Goal: Information Seeking & Learning: Learn about a topic

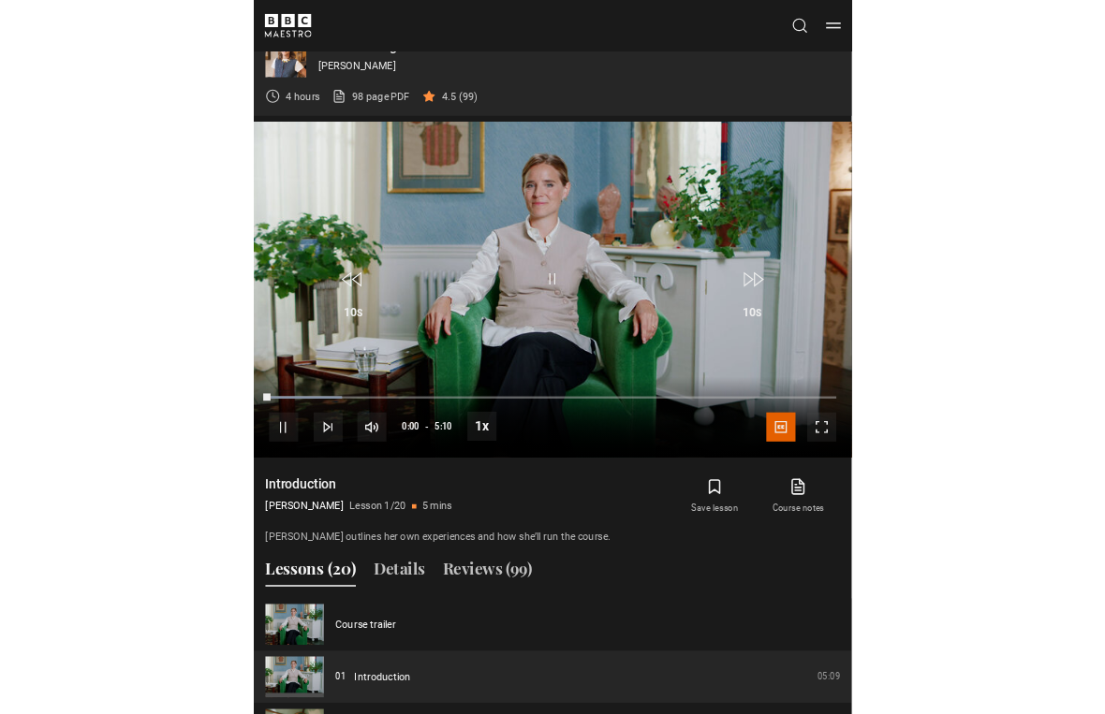
scroll to position [22, 0]
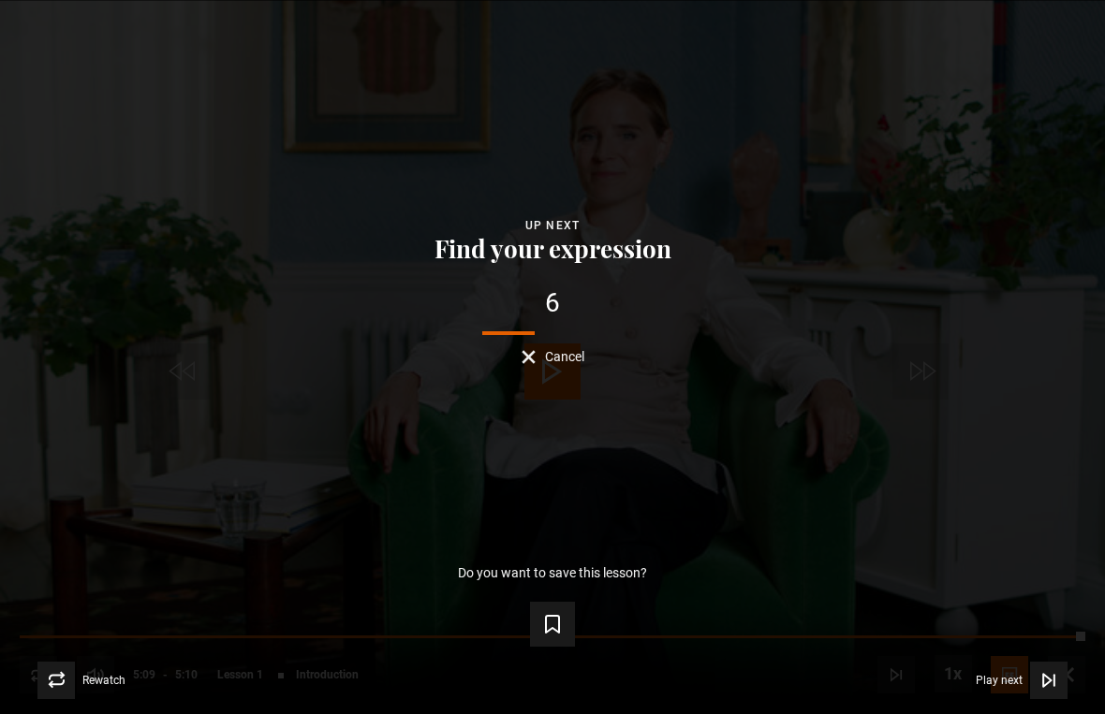
click at [767, 686] on span "Video Player" at bounding box center [1048, 680] width 37 height 37
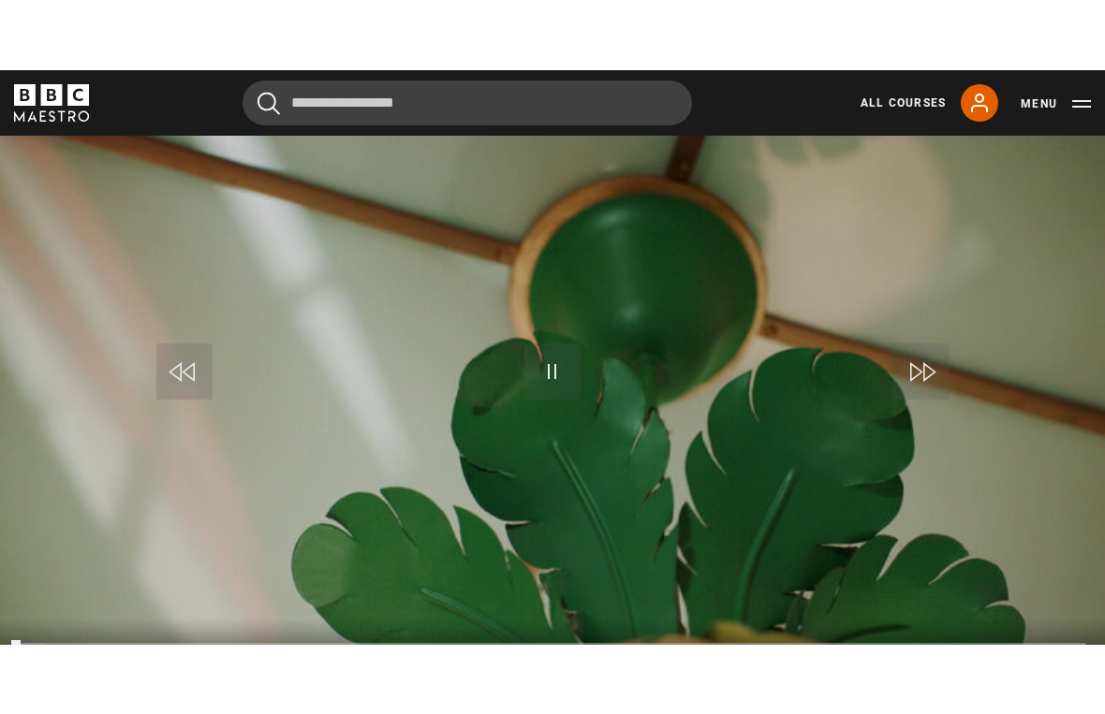
scroll to position [22, 0]
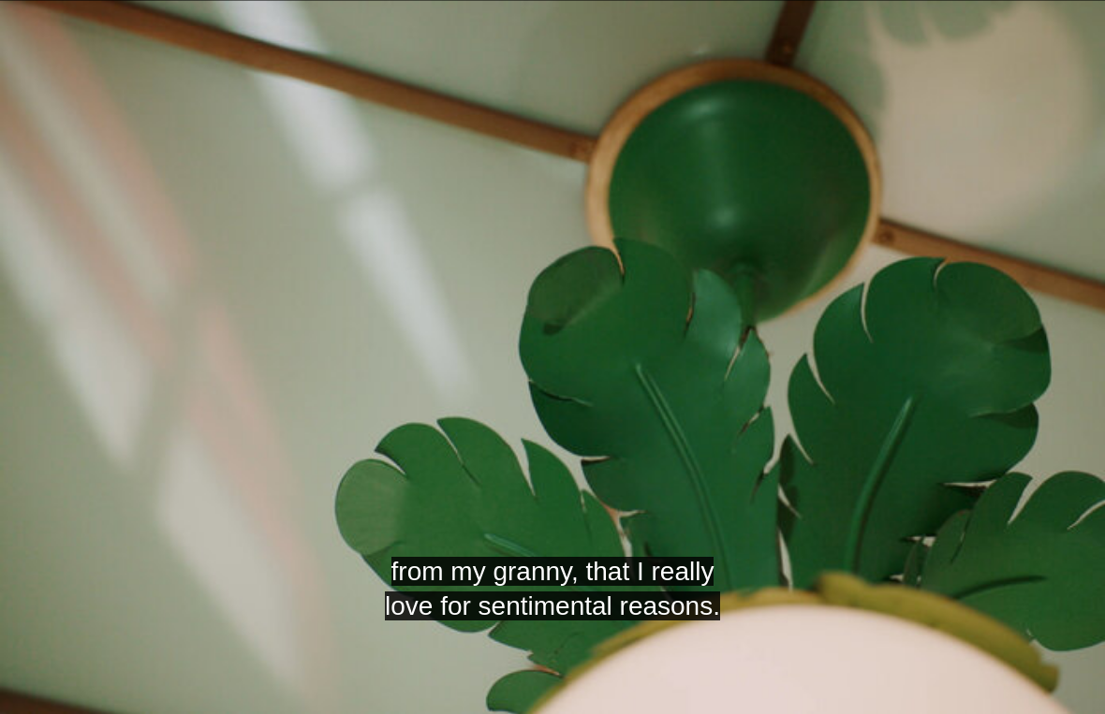
click at [601, 358] on video-js "from my granny, that I really love for sentimental reasons. Video Player is loa…" at bounding box center [552, 357] width 1105 height 714
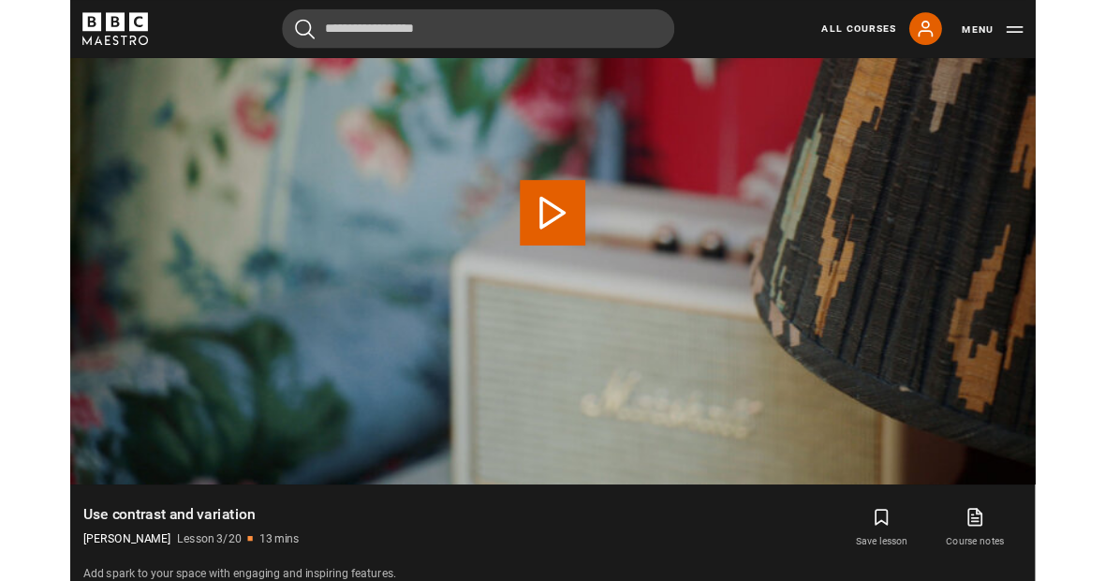
scroll to position [967, 0]
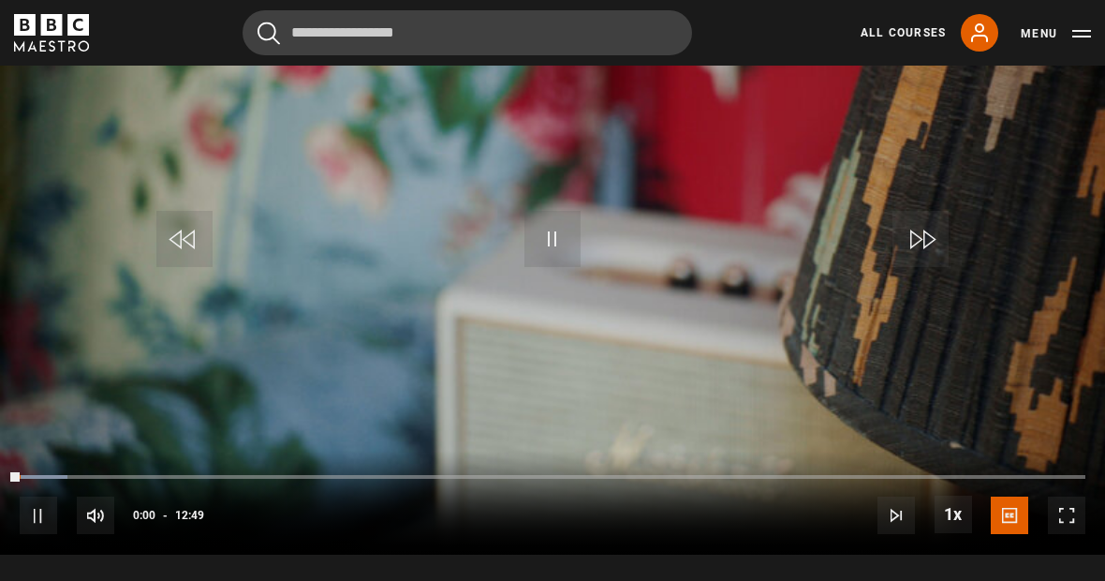
click at [1079, 530] on span "Video Player" at bounding box center [1066, 514] width 37 height 37
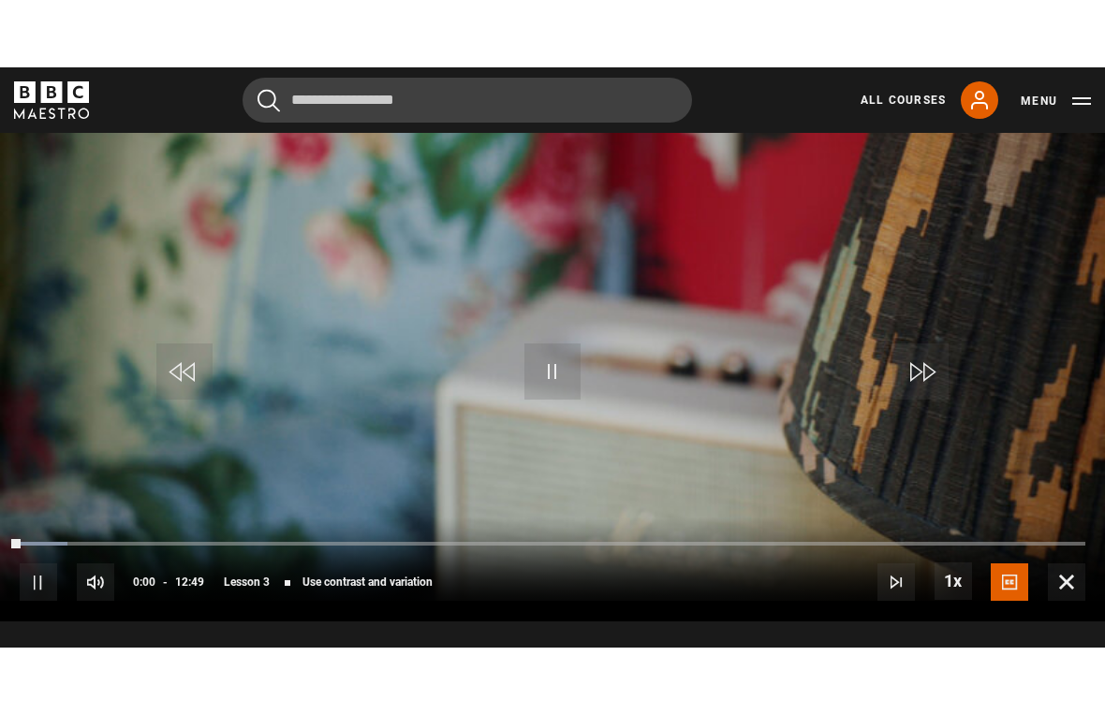
scroll to position [22, 0]
